Goal: Navigation & Orientation: Understand site structure

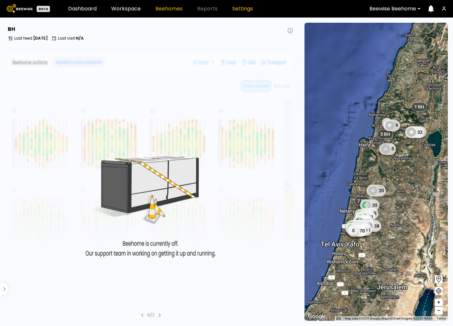
click at [239, 7] on link "Settings" at bounding box center [242, 8] width 21 height 5
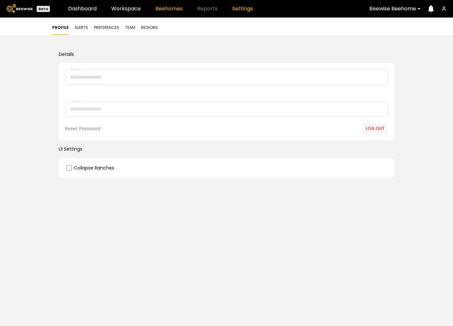
click at [165, 11] on link "Beehomes" at bounding box center [168, 8] width 27 height 5
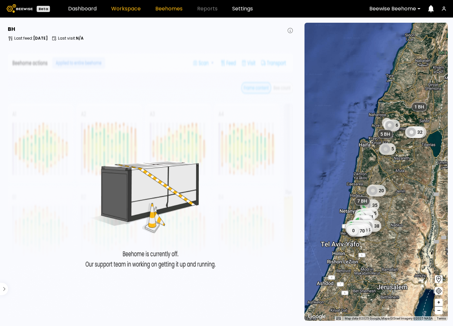
click at [123, 8] on link "Workspace" at bounding box center [126, 8] width 30 height 5
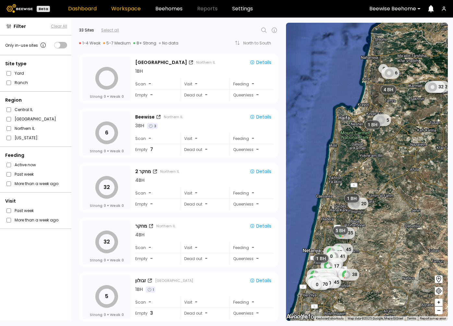
click at [84, 9] on link "Dashboard" at bounding box center [82, 8] width 29 height 5
